Goal: Information Seeking & Learning: Find specific fact

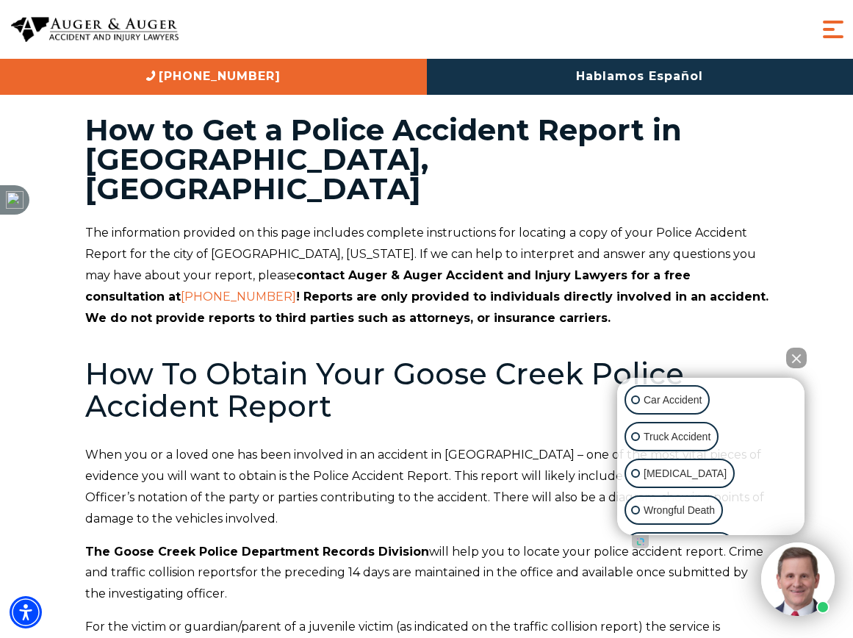
scroll to position [34, 0]
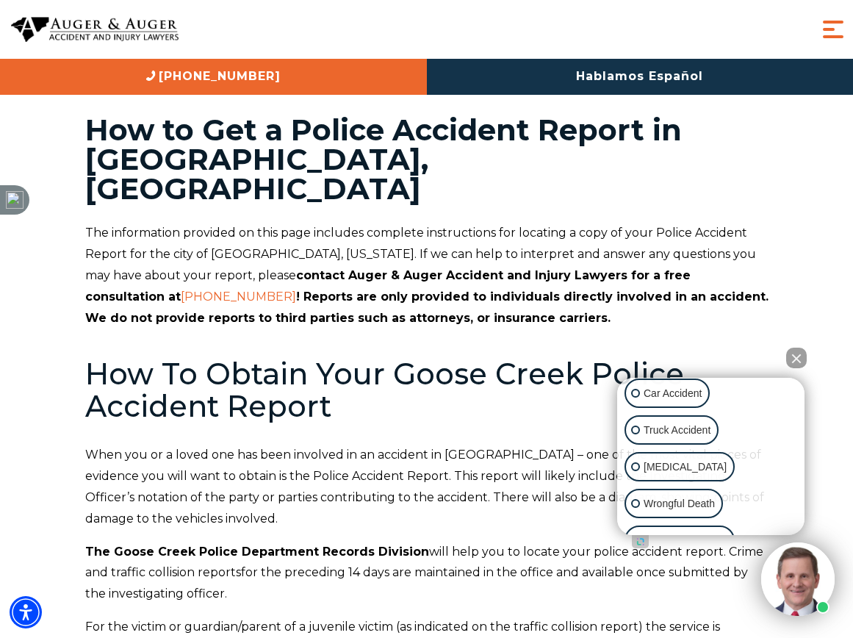
click at [697, 403] on p "Car Accident" at bounding box center [673, 393] width 58 height 18
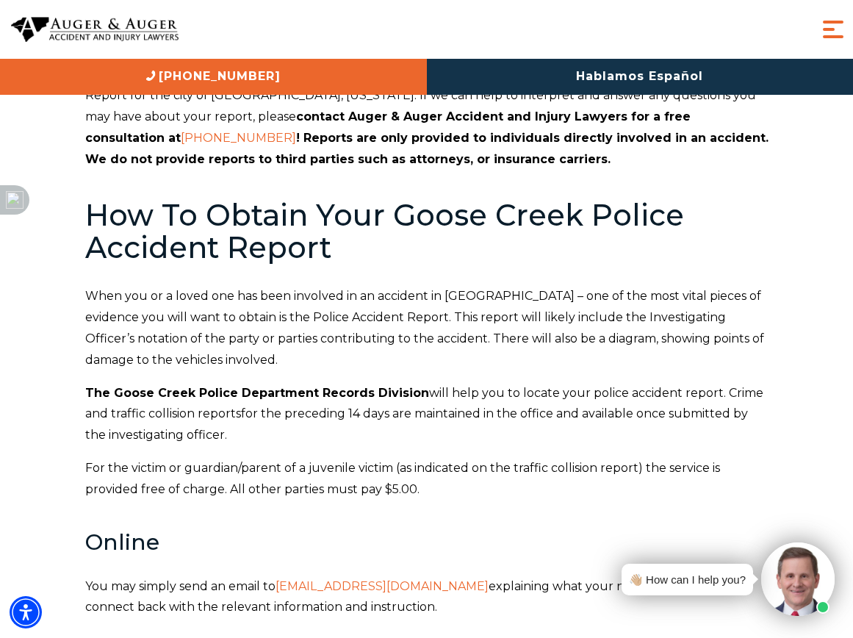
scroll to position [199, 0]
click at [472, 576] on p "You may simply send an email to policerecords@cityofgoosecreek.com explaining w…" at bounding box center [427, 597] width 684 height 43
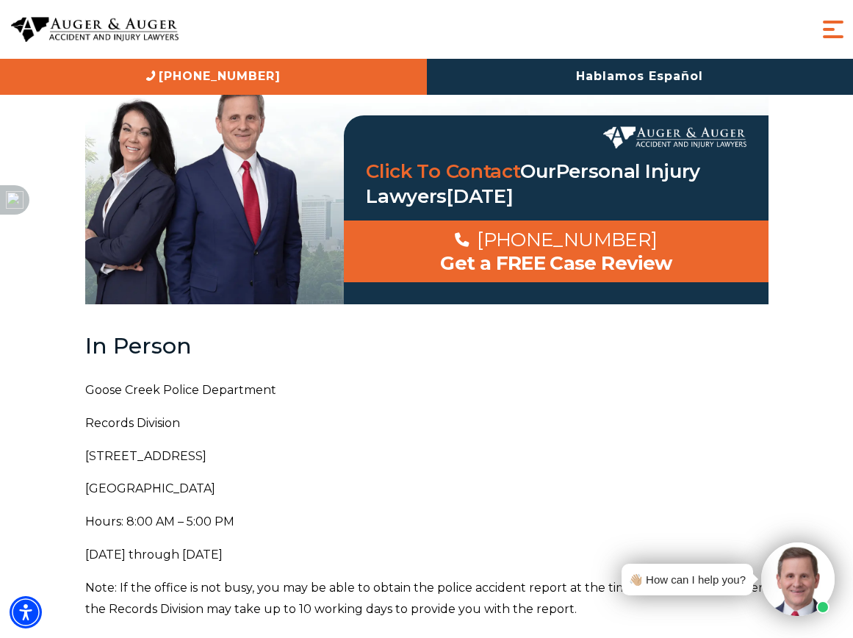
scroll to position [1323, 0]
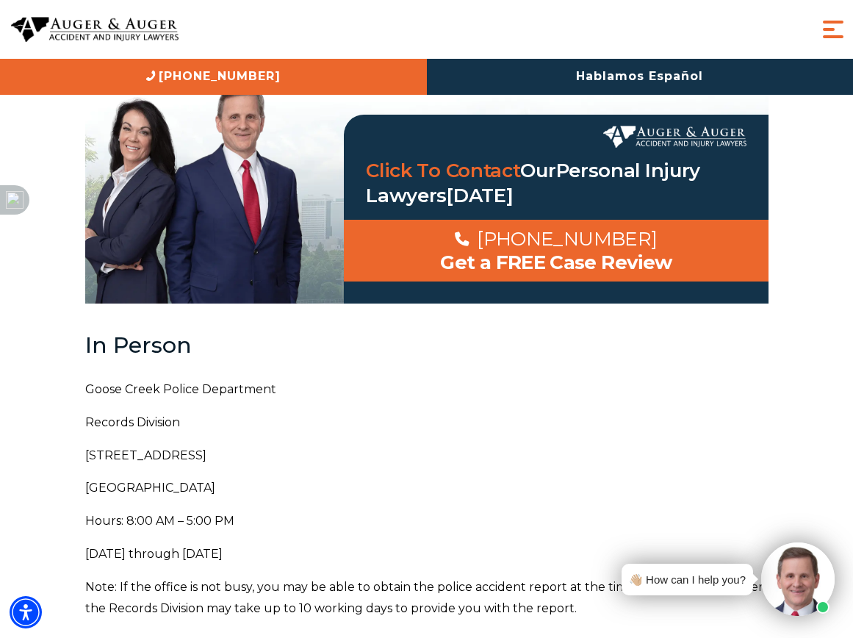
click at [105, 370] on div "The information provided on this page includes complete instructions for locati…" at bounding box center [427, 185] width 684 height 2492
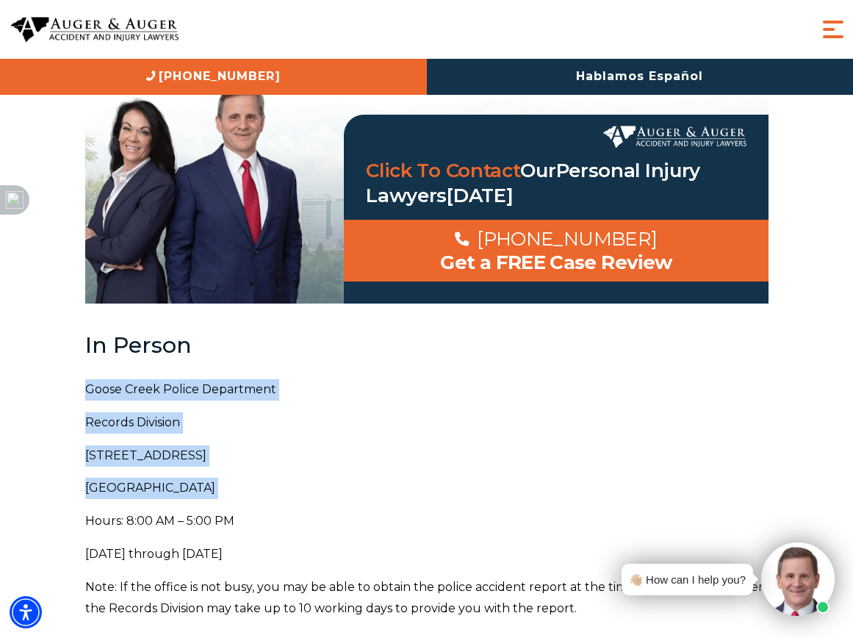
copy div "Goose Creek Police Department Records Division 519 North Goose Creek Blvd Goose…"
click at [617, 612] on div "👋🏼 How can I help you?" at bounding box center [724, 579] width 221 height 74
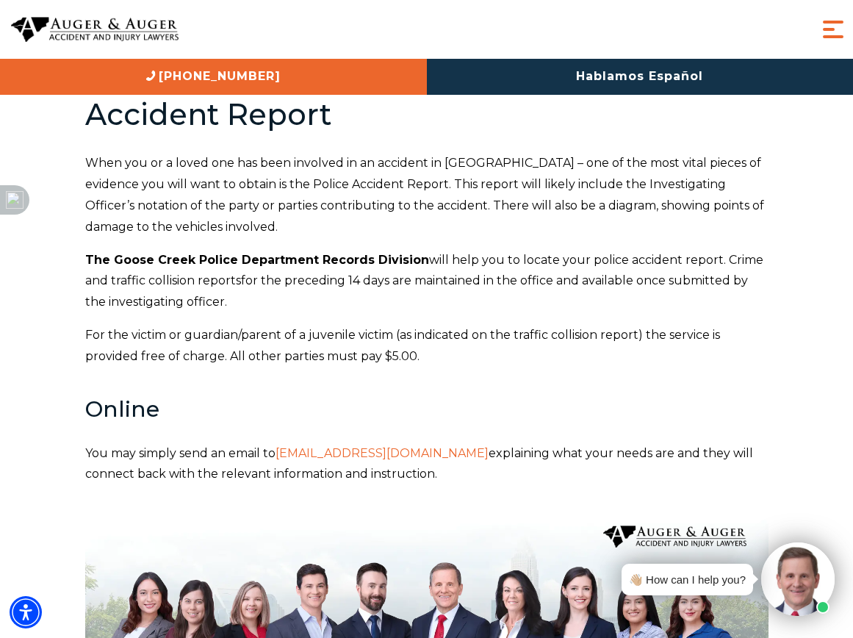
scroll to position [326, 0]
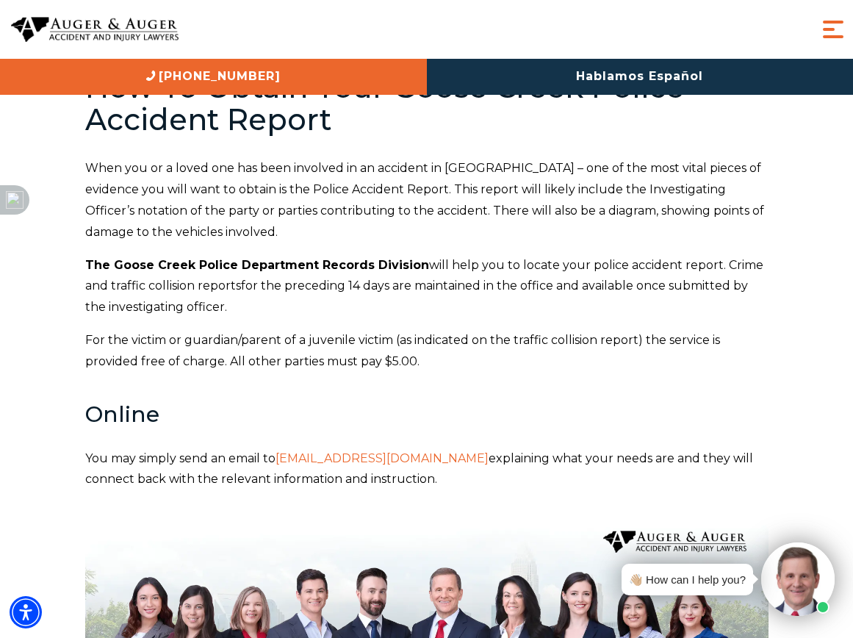
click at [842, 28] on span "Menu" at bounding box center [833, 29] width 29 height 29
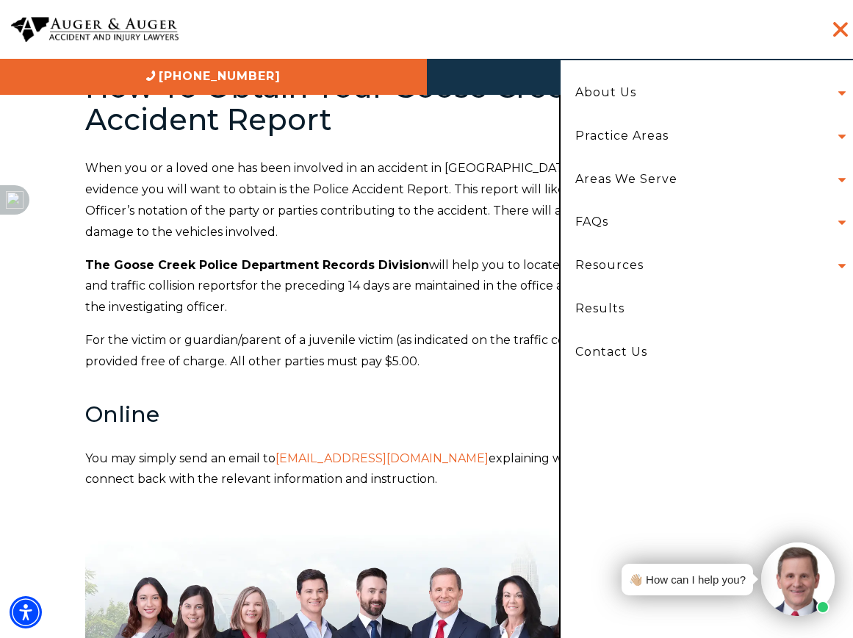
click at [427, 59] on link "Hablamos Español" at bounding box center [640, 77] width 427 height 36
